Goal: Find specific page/section: Find specific page/section

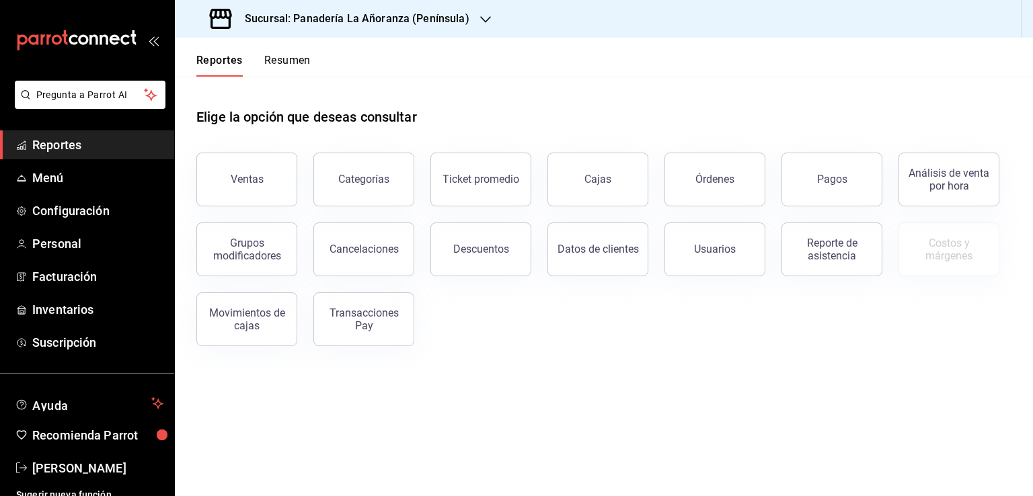
click at [718, 190] on button "Órdenes" at bounding box center [714, 180] width 101 height 54
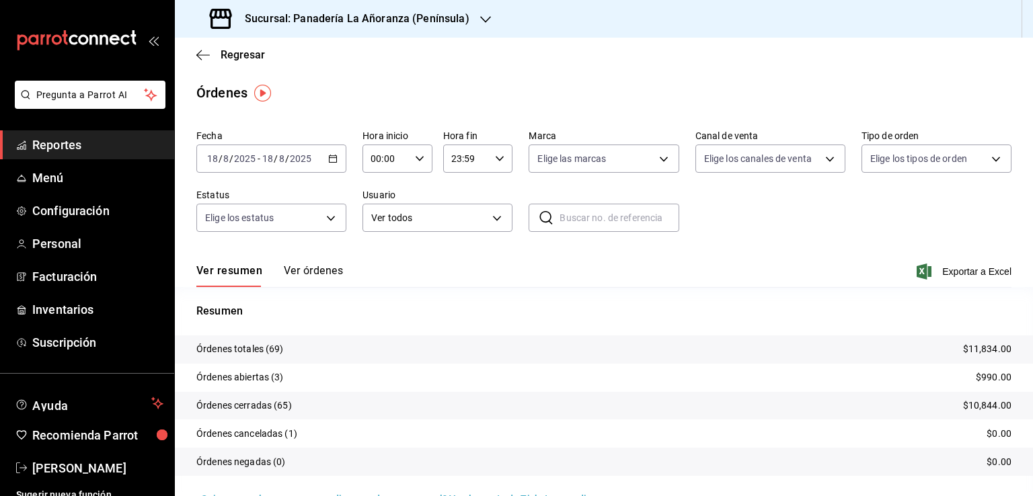
click at [483, 22] on icon "button" at bounding box center [485, 19] width 11 height 11
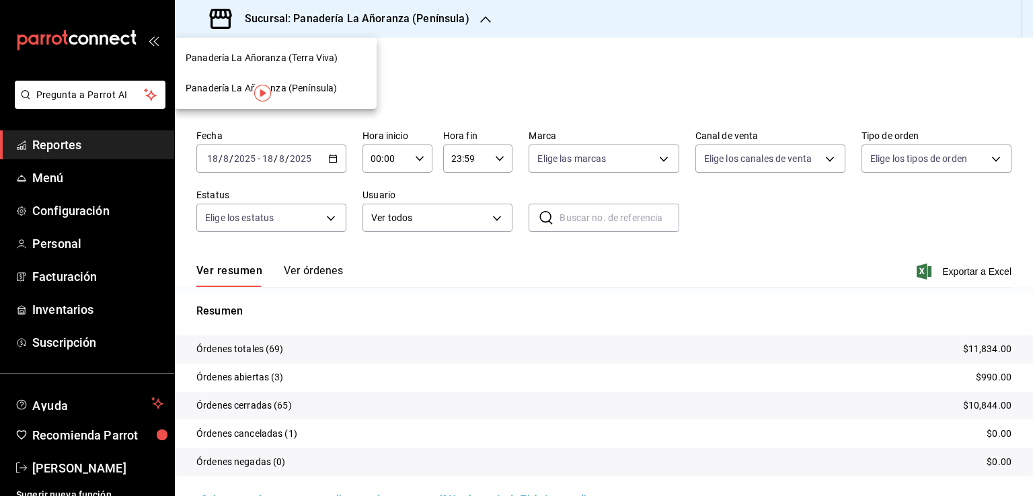
click at [346, 63] on div "Panadería La Añoranza (Terra Viva)" at bounding box center [276, 58] width 180 height 14
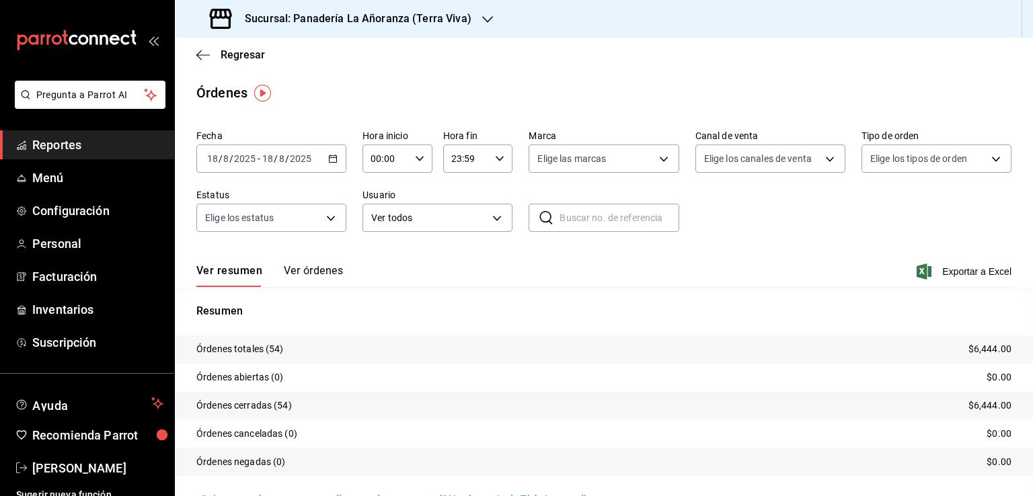
click at [413, 22] on h3 "Sucursal: Panadería La Añoranza (Terra Viva)" at bounding box center [352, 19] width 237 height 16
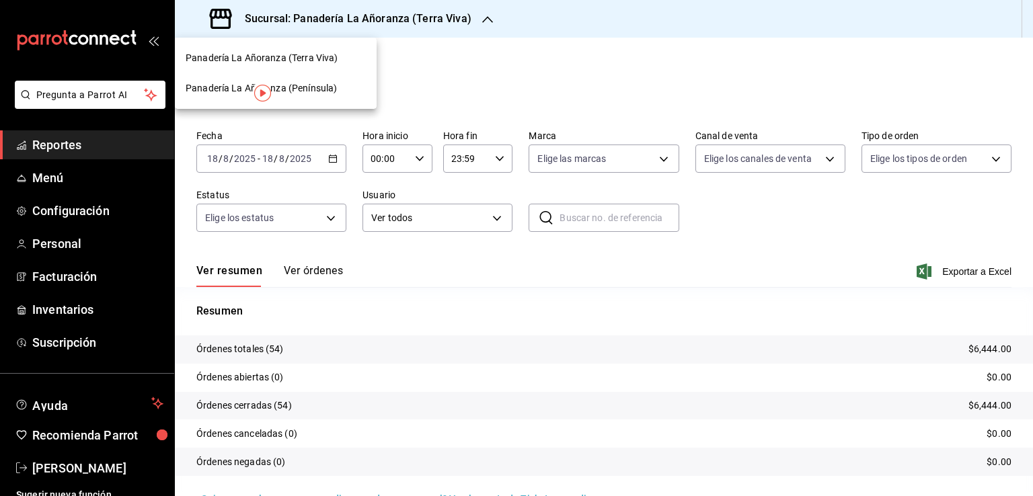
click at [324, 88] on span "Panadería La Añoranza (Península)" at bounding box center [261, 88] width 151 height 14
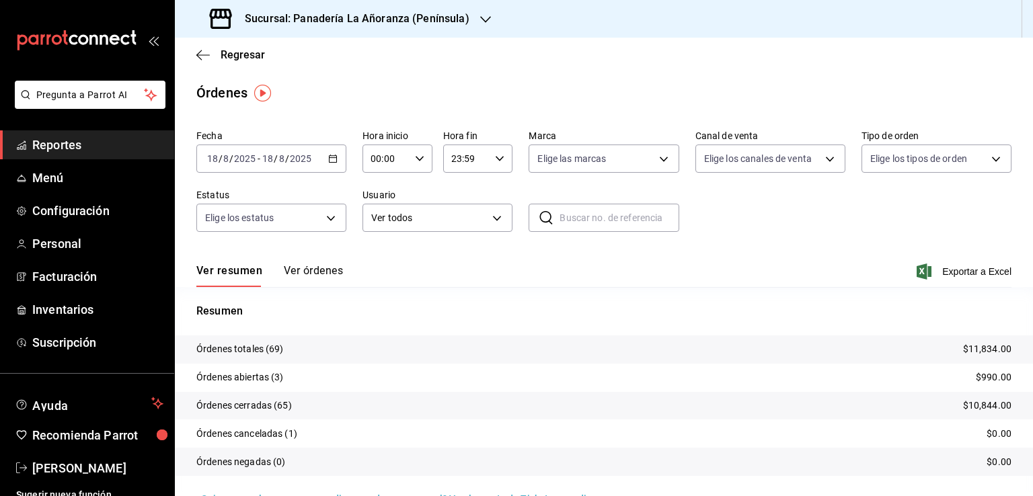
click at [61, 146] on span "Reportes" at bounding box center [97, 145] width 131 height 18
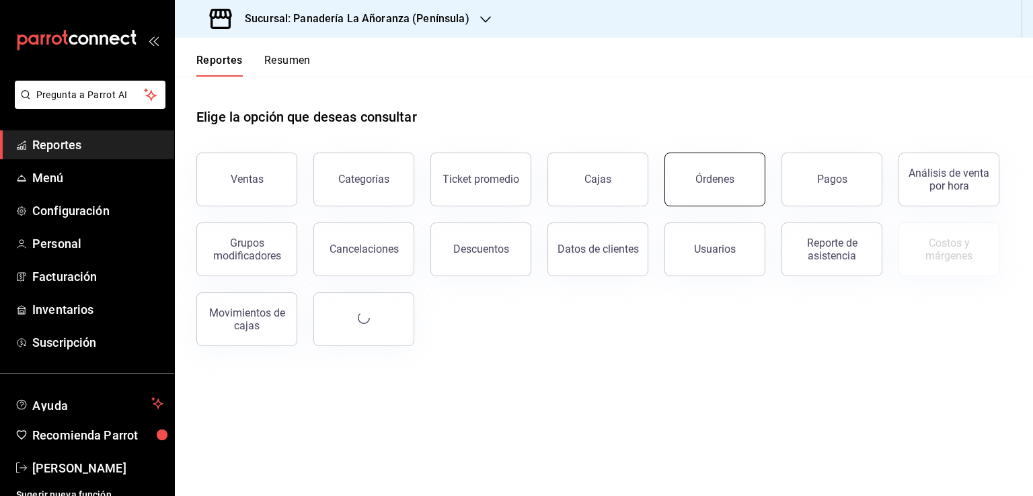
click at [693, 187] on button "Órdenes" at bounding box center [714, 180] width 101 height 54
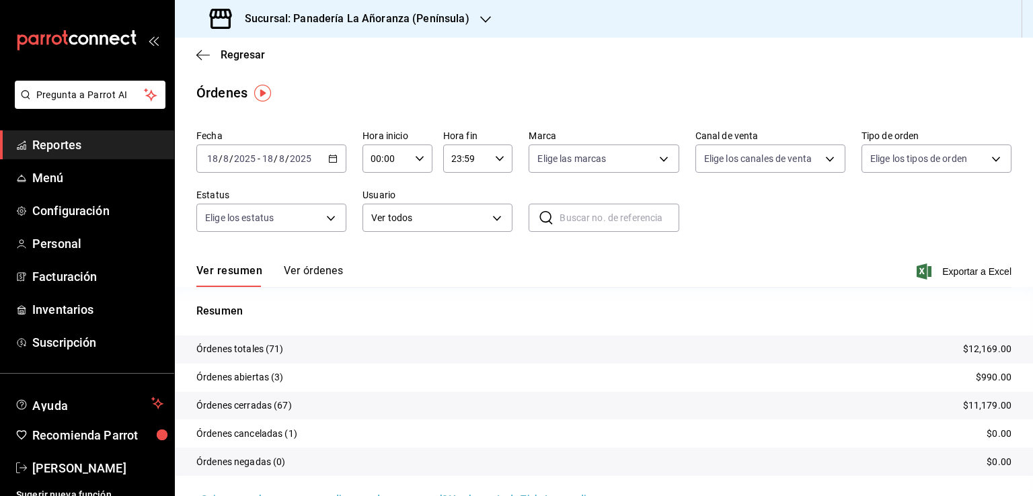
click at [480, 19] on icon "button" at bounding box center [485, 19] width 11 height 11
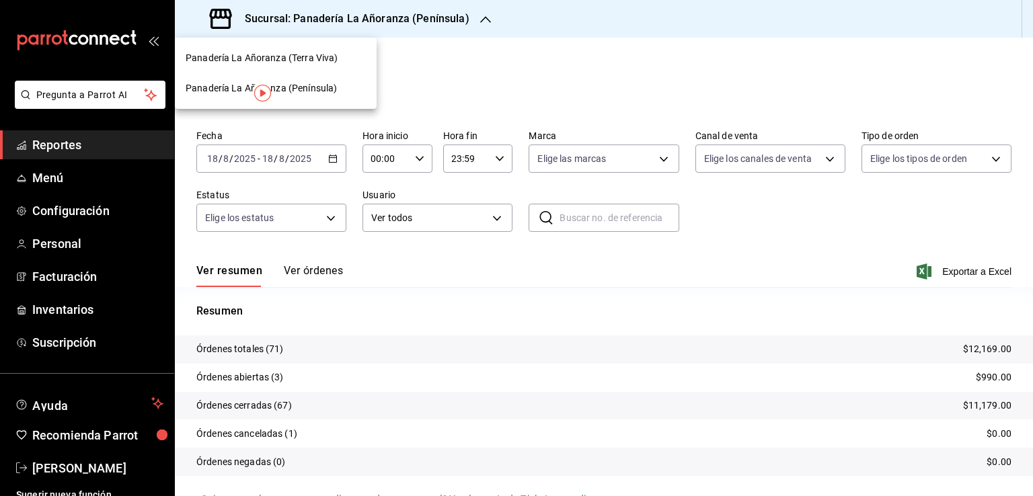
click at [328, 60] on span "Panadería La Añoranza (Terra Viva)" at bounding box center [262, 58] width 152 height 14
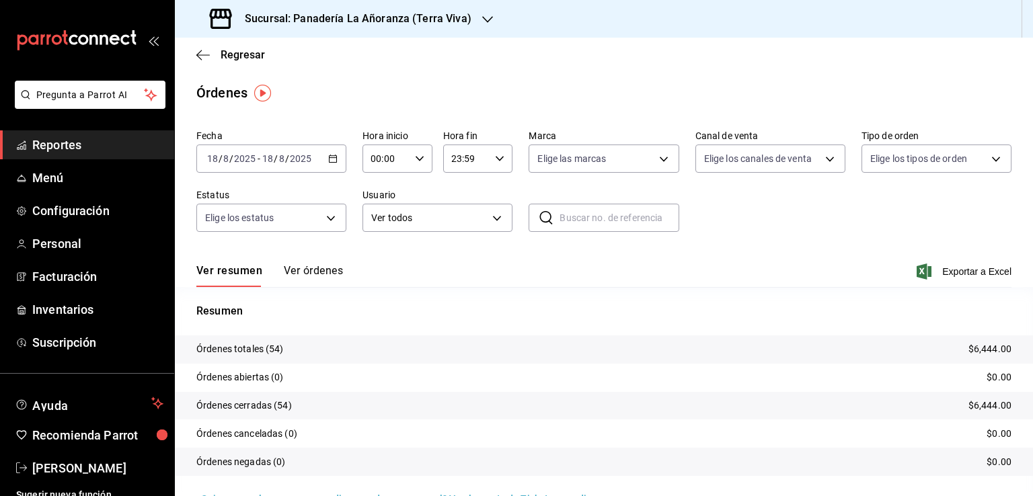
click at [198, 61] on div "Regresar" at bounding box center [604, 55] width 858 height 34
click at [196, 64] on div "Regresar" at bounding box center [604, 55] width 858 height 34
click at [196, 66] on div "Regresar" at bounding box center [604, 55] width 858 height 34
click at [204, 52] on icon "button" at bounding box center [202, 55] width 13 height 12
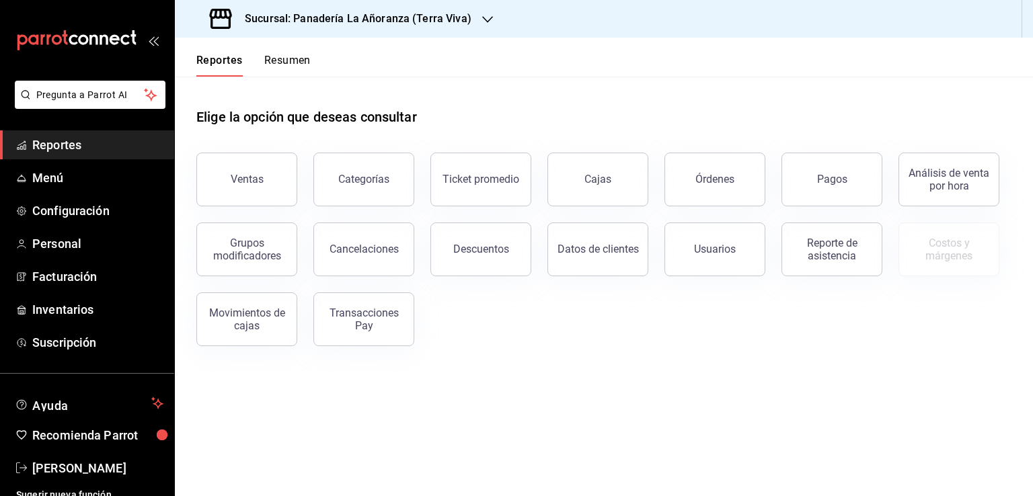
click at [295, 65] on button "Resumen" at bounding box center [287, 65] width 46 height 23
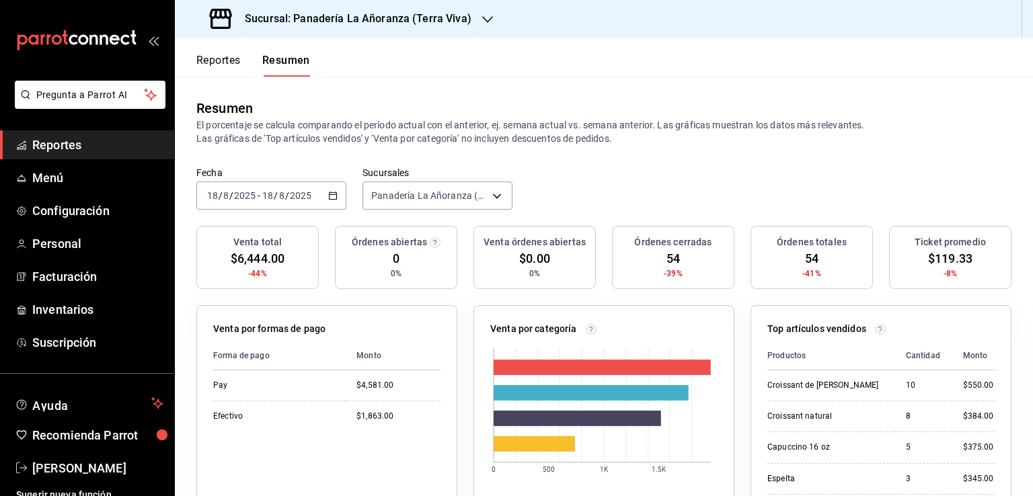
click at [474, 22] on div "Sucursal: Panadería La Añoranza (Terra Viva)" at bounding box center [342, 19] width 313 height 38
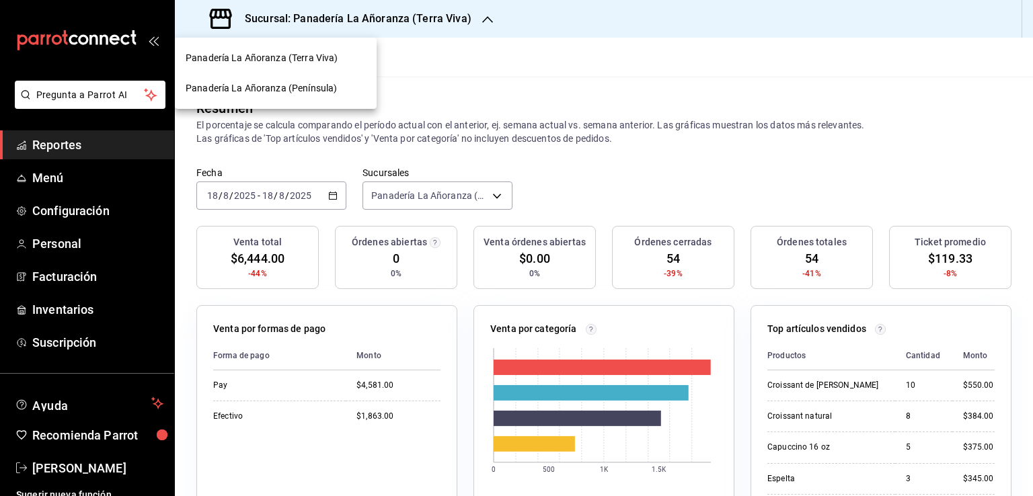
click at [309, 89] on span "Panadería La Añoranza (Península)" at bounding box center [261, 88] width 151 height 14
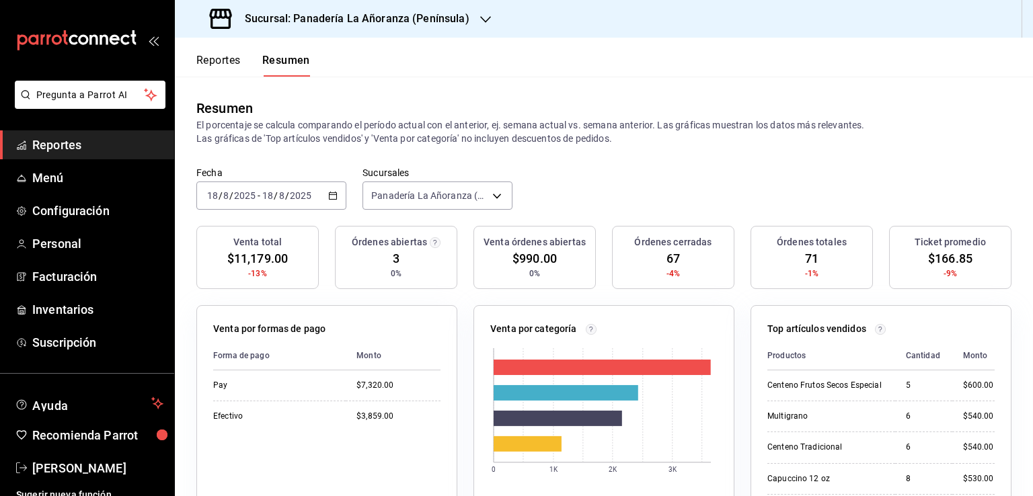
click at [86, 144] on span "Reportes" at bounding box center [97, 145] width 131 height 18
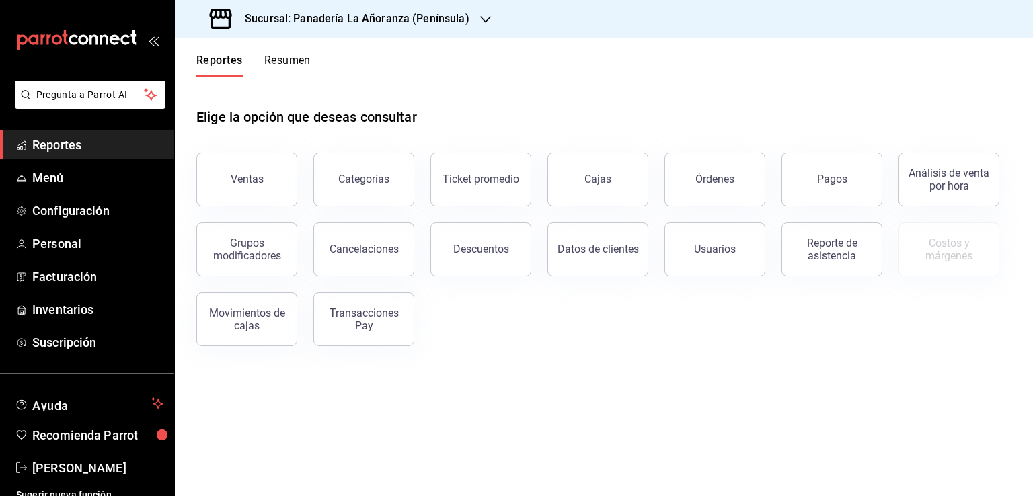
click at [54, 151] on span "Reportes" at bounding box center [97, 145] width 131 height 18
click at [705, 178] on div "Órdenes" at bounding box center [714, 179] width 39 height 13
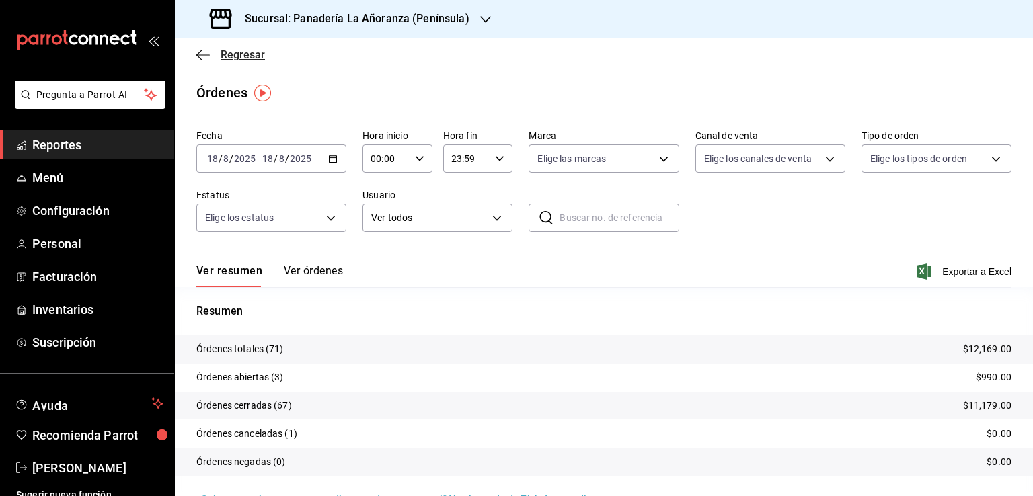
click at [206, 53] on icon "button" at bounding box center [202, 55] width 13 height 12
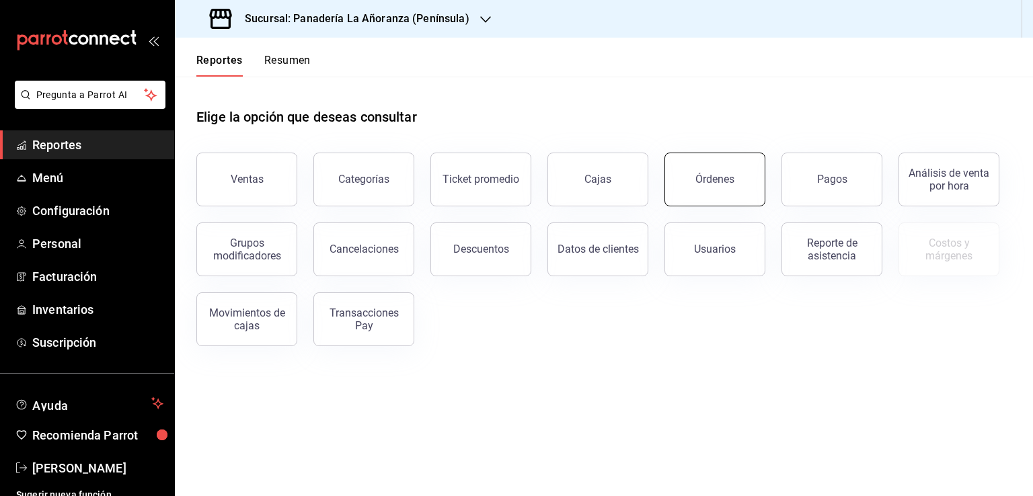
click at [690, 190] on button "Órdenes" at bounding box center [714, 180] width 101 height 54
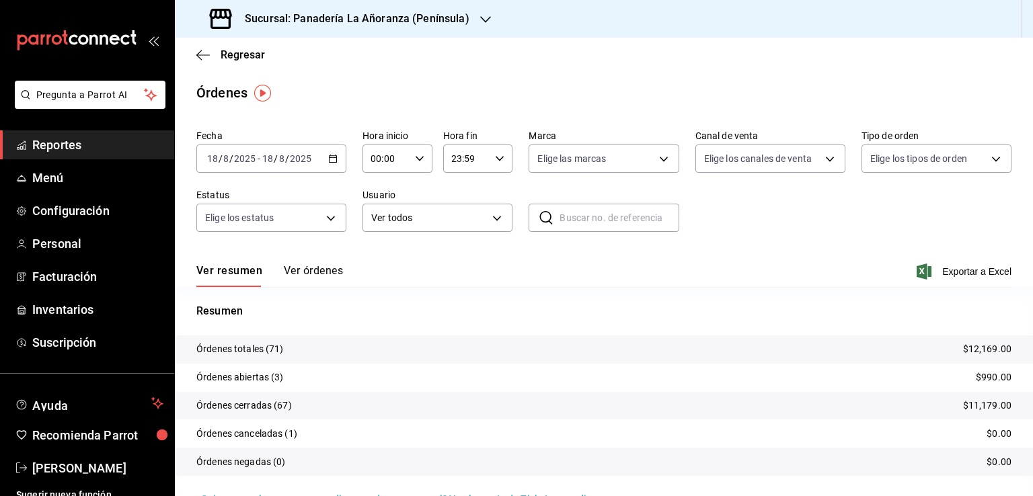
click at [268, 153] on input "18" at bounding box center [268, 158] width 12 height 11
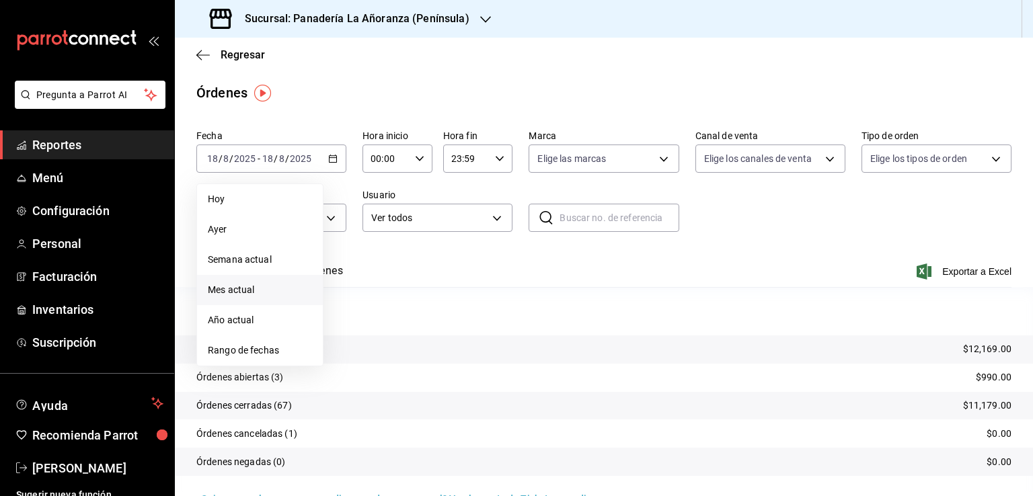
click at [239, 290] on span "Mes actual" at bounding box center [260, 290] width 104 height 14
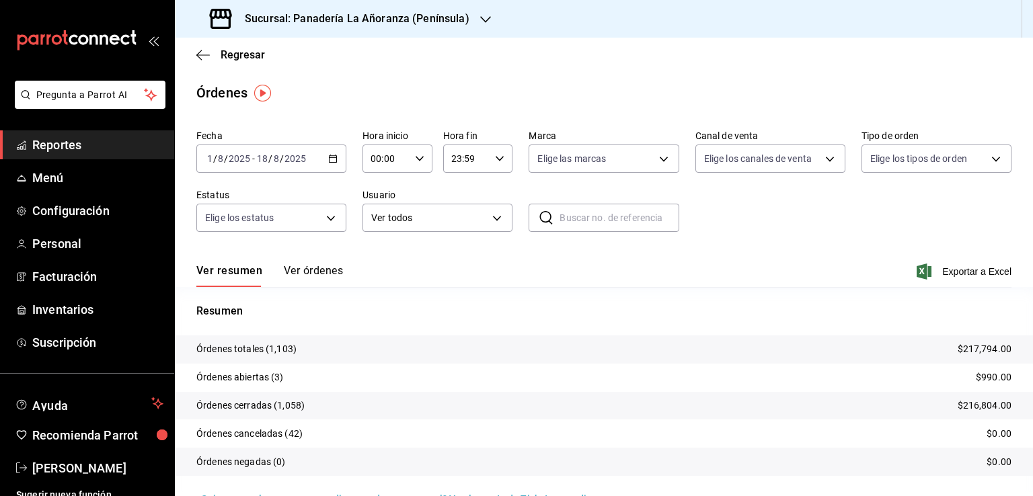
click at [464, 21] on h3 "Sucursal: Panadería La Añoranza (Península)" at bounding box center [351, 19] width 235 height 16
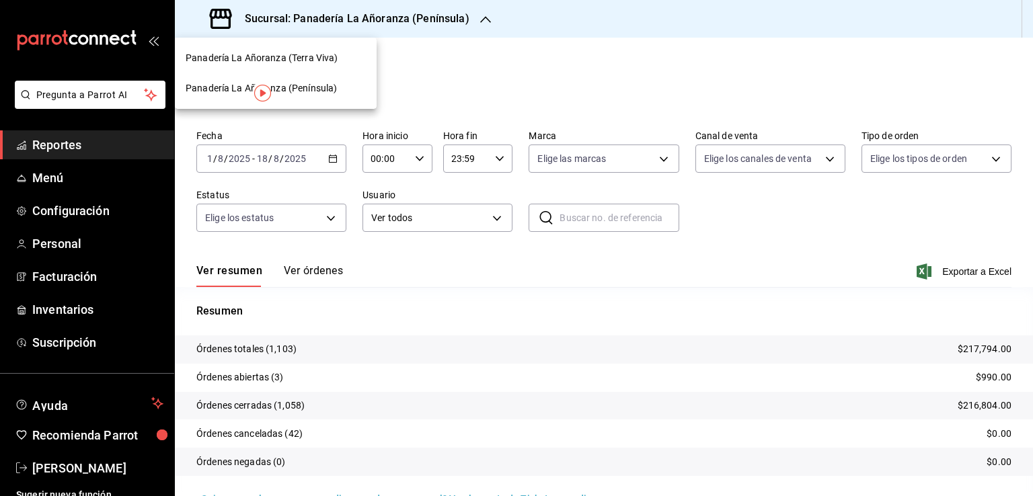
click at [329, 56] on span "Panadería La Añoranza (Terra Viva)" at bounding box center [262, 58] width 152 height 14
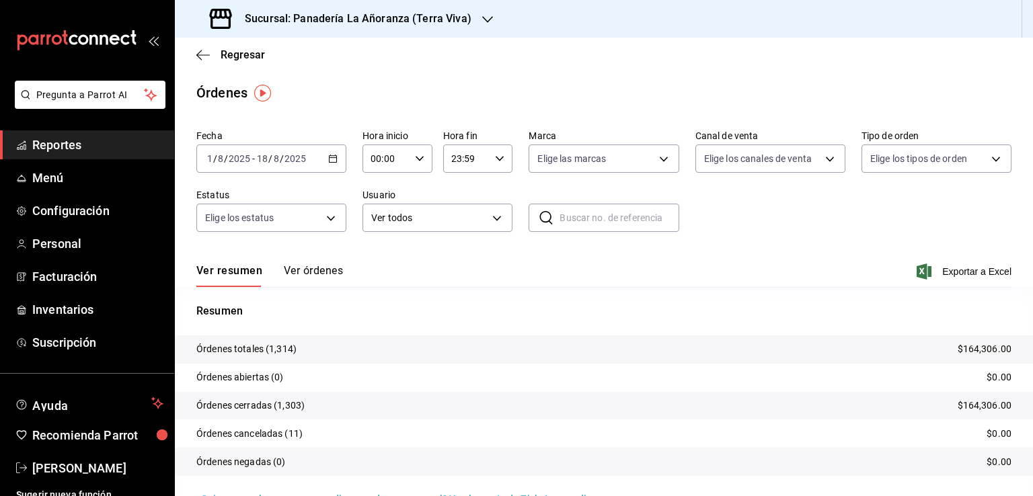
click at [483, 23] on icon "button" at bounding box center [487, 19] width 11 height 11
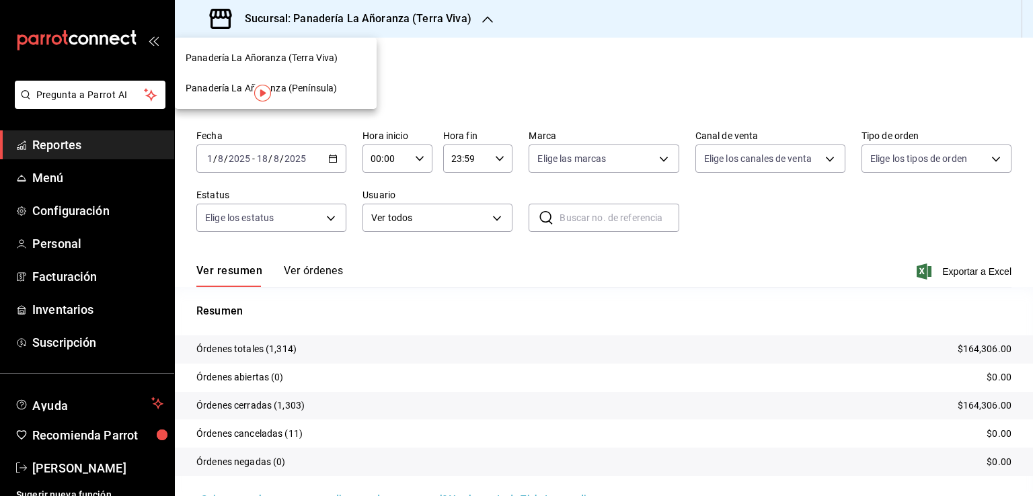
click at [315, 85] on span "Panadería La Añoranza (Península)" at bounding box center [261, 88] width 151 height 14
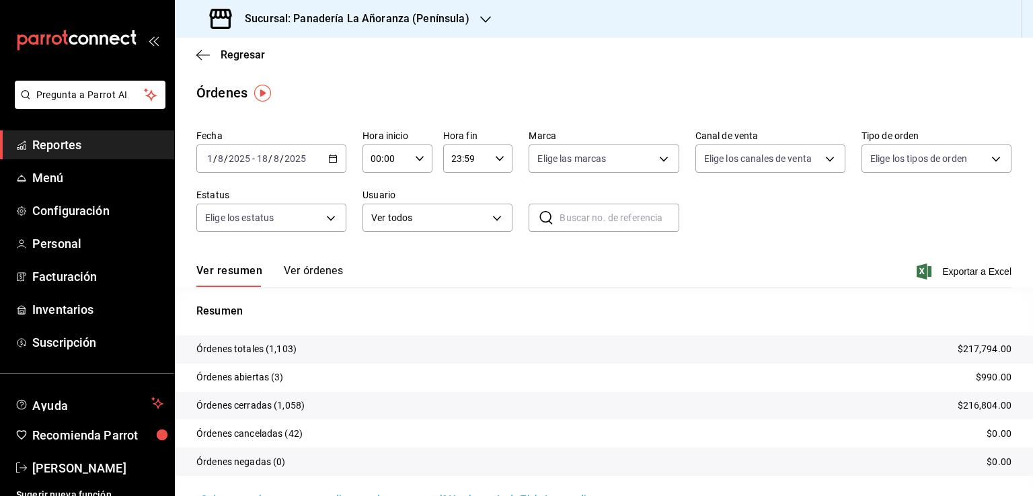
click at [70, 146] on span "Reportes" at bounding box center [97, 145] width 131 height 18
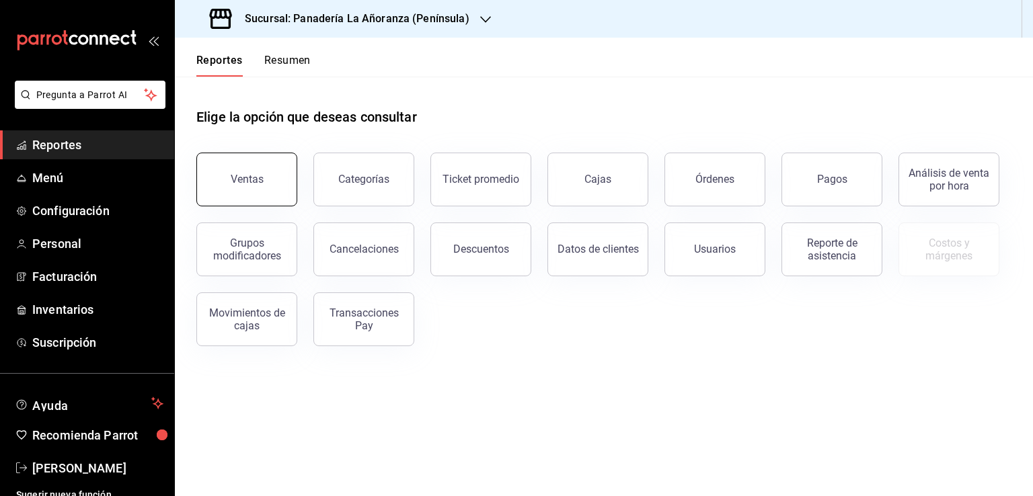
click at [270, 175] on button "Ventas" at bounding box center [246, 180] width 101 height 54
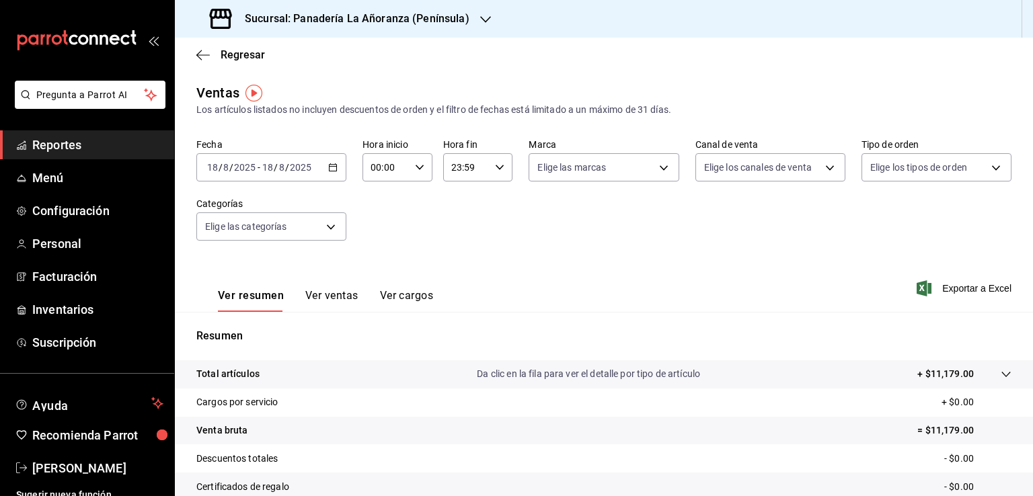
click at [474, 19] on div "Sucursal: Panadería La Añoranza (Península)" at bounding box center [341, 19] width 311 height 38
click at [325, 63] on span "Panadería La Añoranza (Terra Viva)" at bounding box center [262, 58] width 152 height 14
click at [60, 141] on span "Reportes" at bounding box center [97, 145] width 131 height 18
